Goal: Go to known website: Go to known website

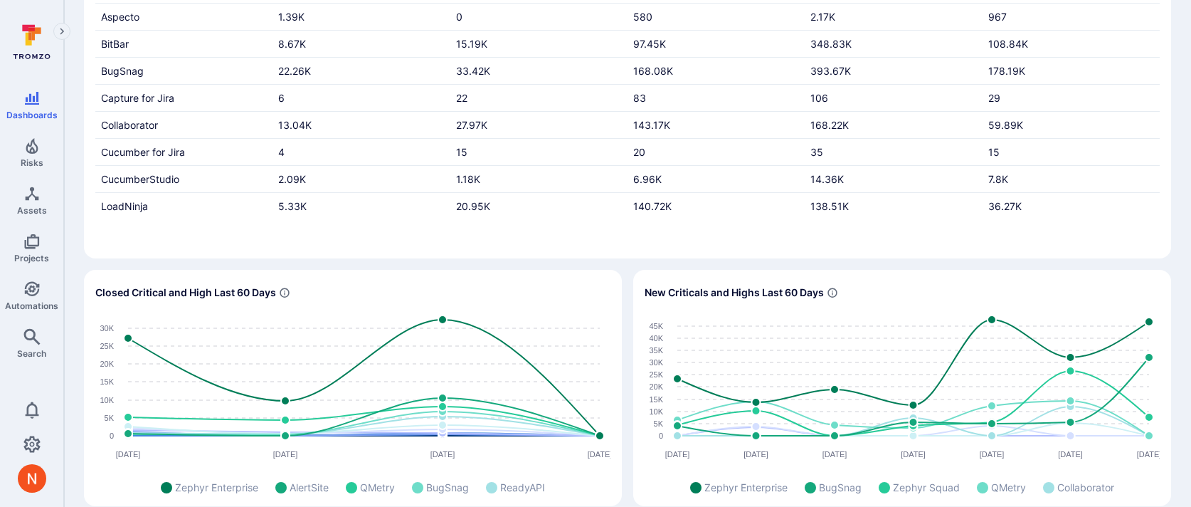
scroll to position [250, 0]
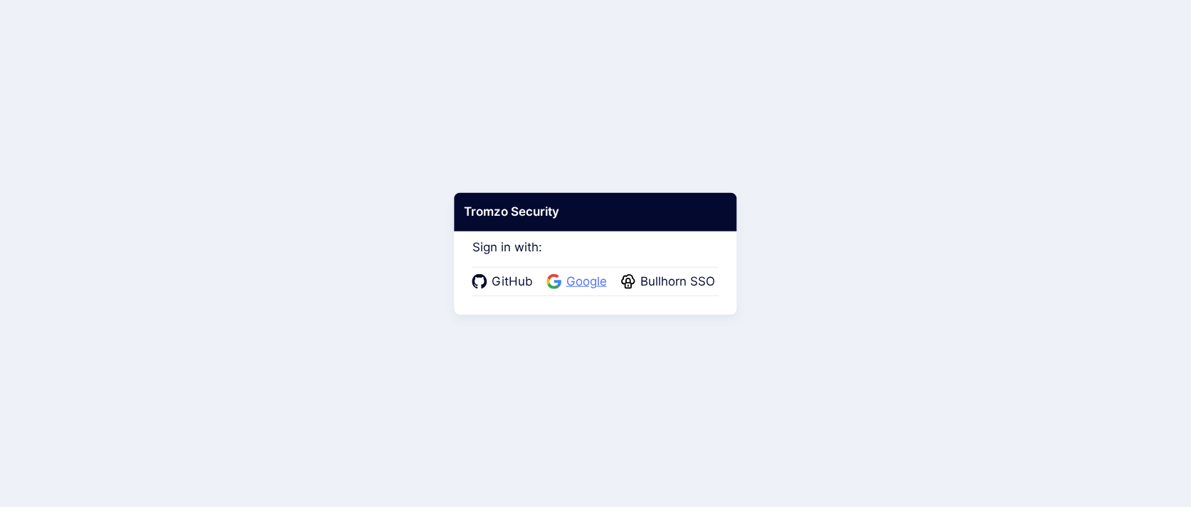
click at [576, 288] on span "Google" at bounding box center [586, 281] width 49 height 18
